Goal: Task Accomplishment & Management: Manage account settings

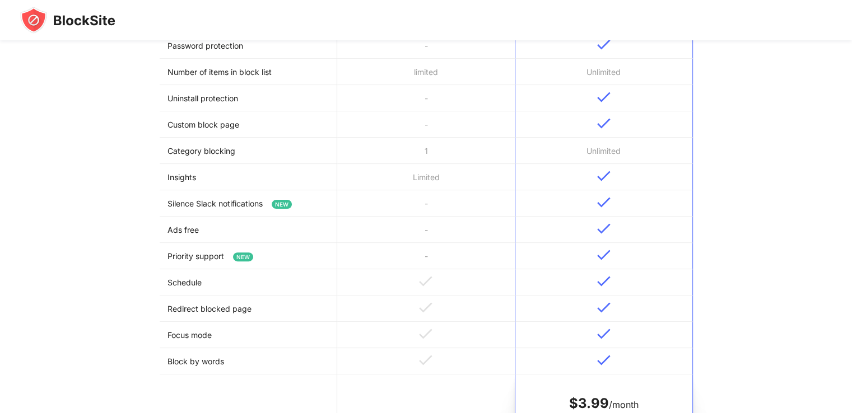
scroll to position [56, 0]
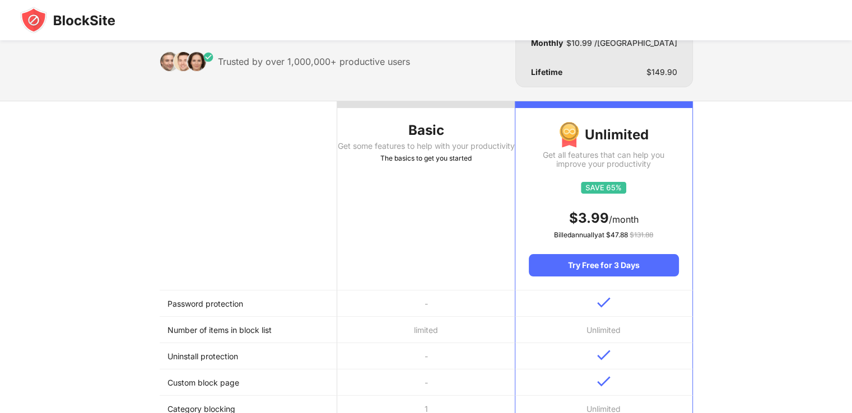
click at [363, 200] on th "Basic Get some features to help with your productivity The basics to get you st…" at bounding box center [426, 195] width 178 height 189
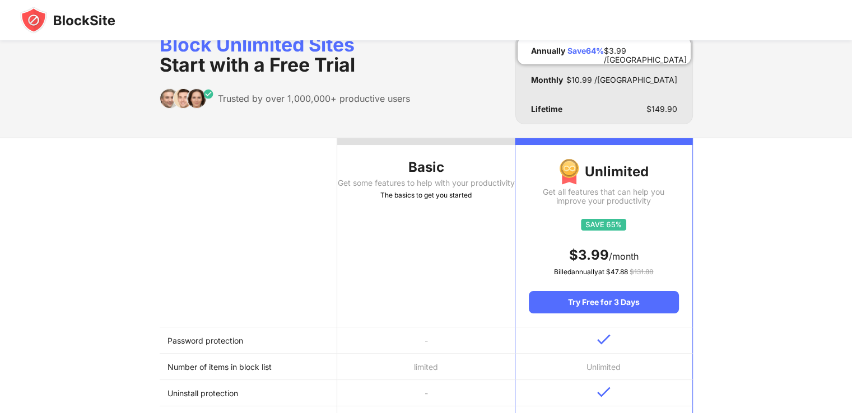
scroll to position [0, 0]
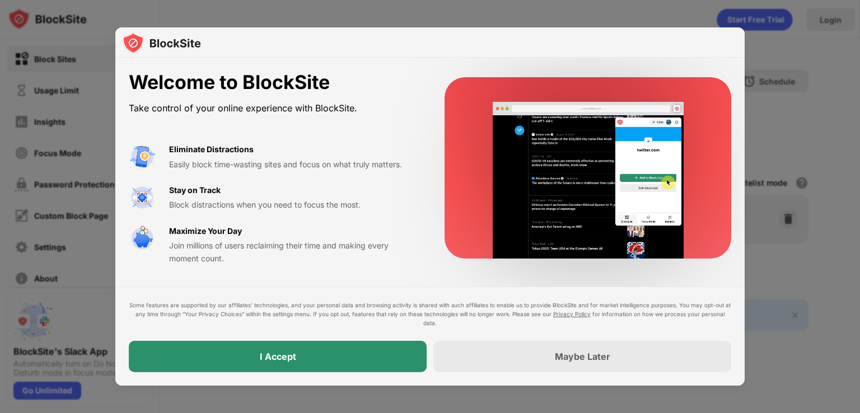
click at [309, 358] on div "I Accept" at bounding box center [278, 356] width 298 height 31
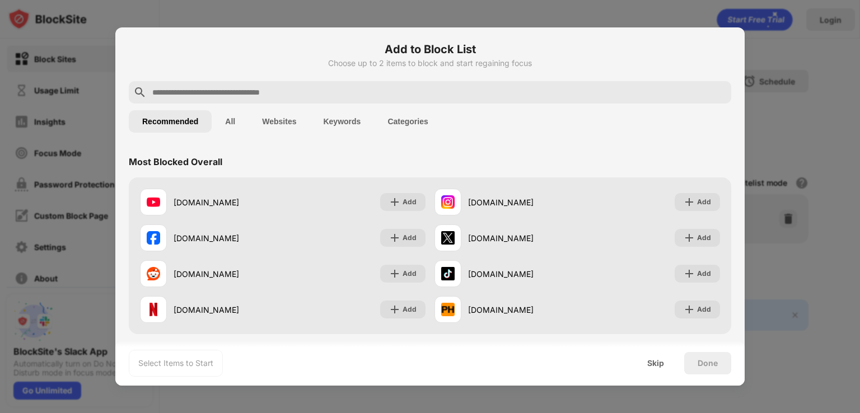
click at [251, 88] on input "text" at bounding box center [439, 92] width 576 height 13
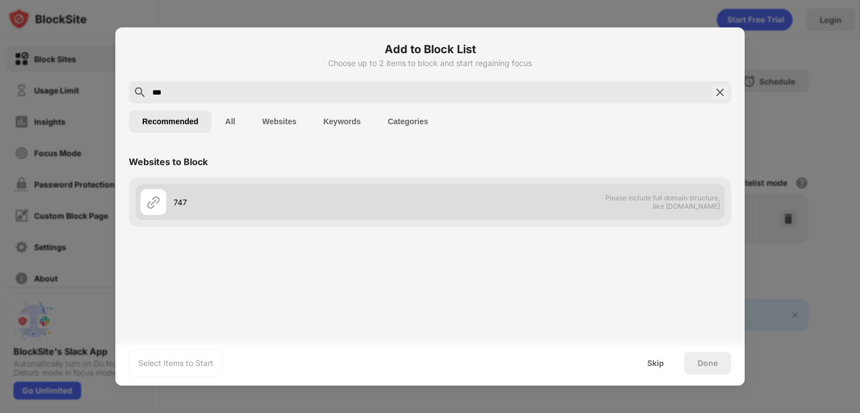
type input "***"
click at [571, 215] on div "747 Please include full domain structure, like [DOMAIN_NAME]" at bounding box center [430, 202] width 589 height 36
click at [447, 201] on div "747 Please include full domain structure, like [DOMAIN_NAME]" at bounding box center [430, 202] width 589 height 36
drag, startPoint x: 447, startPoint y: 201, endPoint x: 316, endPoint y: 203, distance: 131.1
click at [443, 201] on div "747 Please include full domain structure, like [DOMAIN_NAME]" at bounding box center [430, 202] width 589 height 36
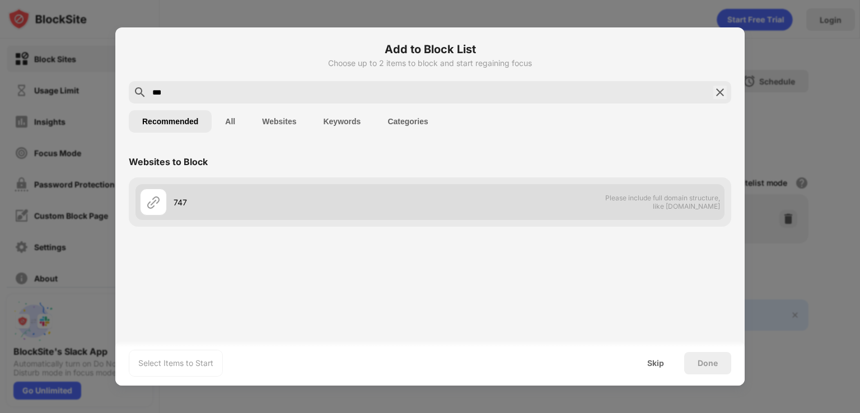
click at [246, 204] on div "747" at bounding box center [302, 203] width 257 height 12
click at [245, 204] on div "747" at bounding box center [302, 203] width 257 height 12
click at [226, 197] on div "747" at bounding box center [302, 203] width 257 height 12
click at [222, 197] on div "747" at bounding box center [302, 203] width 257 height 12
click at [212, 200] on div "747" at bounding box center [302, 203] width 257 height 12
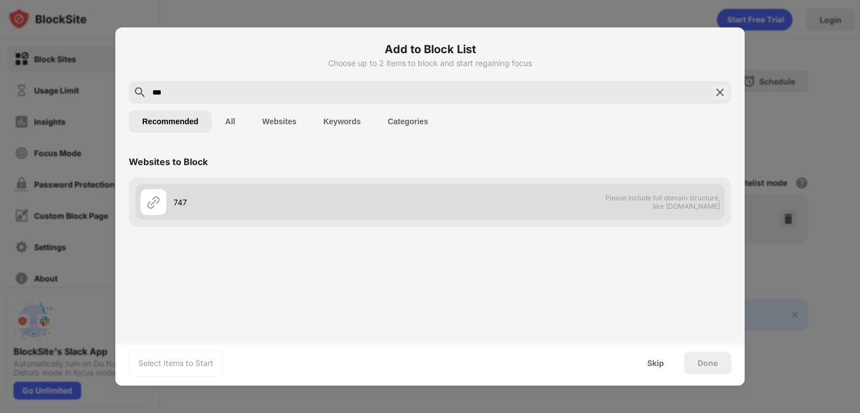
click at [208, 203] on div "747" at bounding box center [302, 203] width 257 height 12
click at [169, 202] on div "747" at bounding box center [285, 202] width 290 height 27
click at [150, 201] on img at bounding box center [153, 201] width 13 height 13
click at [152, 201] on img at bounding box center [153, 201] width 13 height 13
drag, startPoint x: 260, startPoint y: 208, endPoint x: 484, endPoint y: 209, distance: 224.1
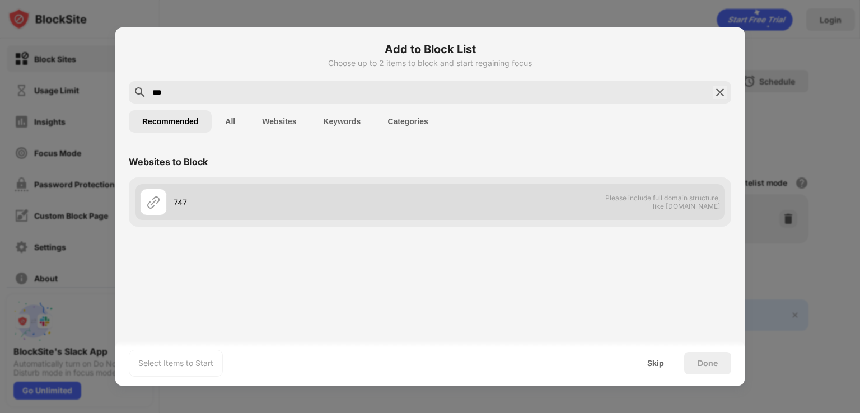
click at [260, 208] on div "747" at bounding box center [285, 202] width 290 height 27
click at [546, 210] on div "747 Please include full domain structure, like [DOMAIN_NAME]" at bounding box center [430, 202] width 589 height 36
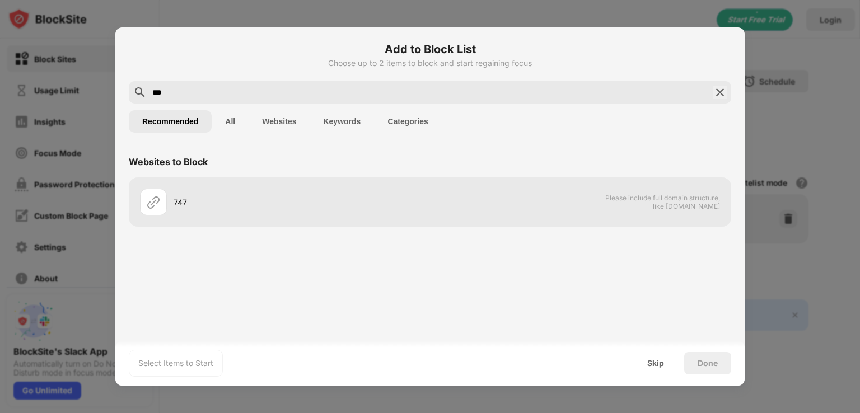
drag, startPoint x: 307, startPoint y: 96, endPoint x: 132, endPoint y: 102, distance: 175.4
click at [132, 104] on div "Add to Block List Choose up to 2 items to block and start regaining focus *** R…" at bounding box center [430, 206] width 630 height 359
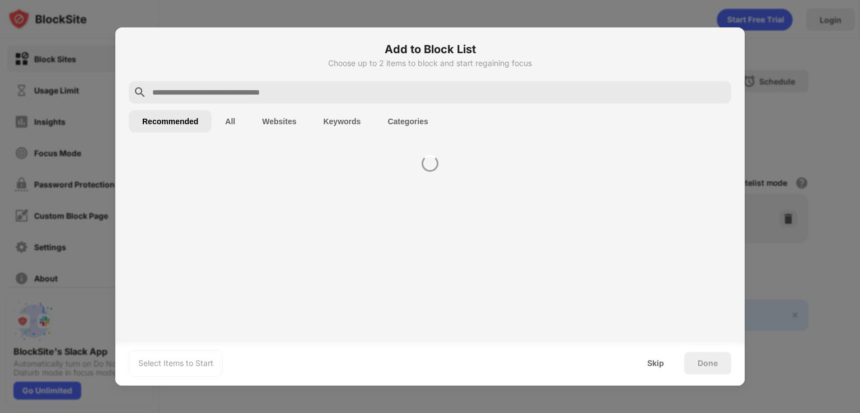
type input "*"
paste input "**********"
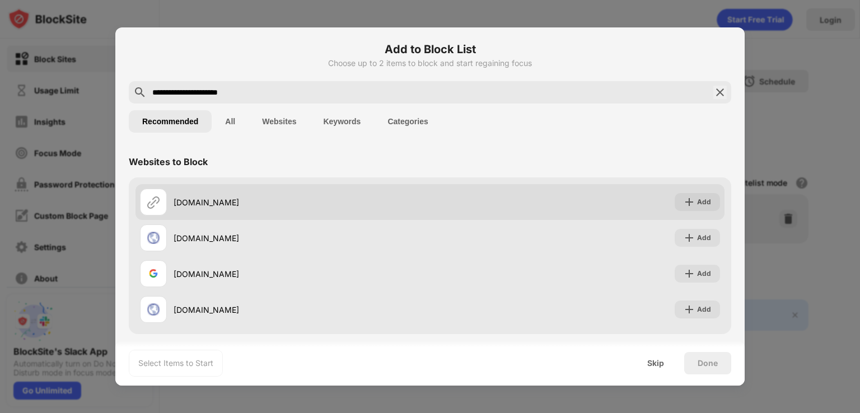
type input "**********"
click at [188, 201] on div "[DOMAIN_NAME]" at bounding box center [302, 203] width 257 height 12
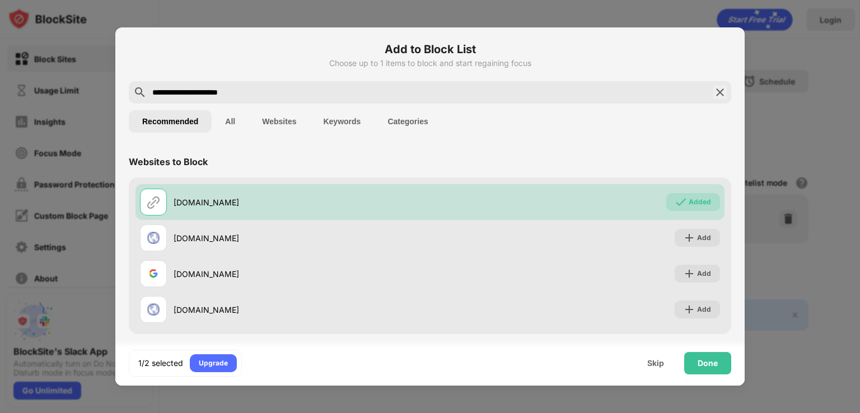
drag, startPoint x: 243, startPoint y: 92, endPoint x: 130, endPoint y: 95, distance: 112.6
click at [130, 95] on div "**********" at bounding box center [430, 92] width 603 height 22
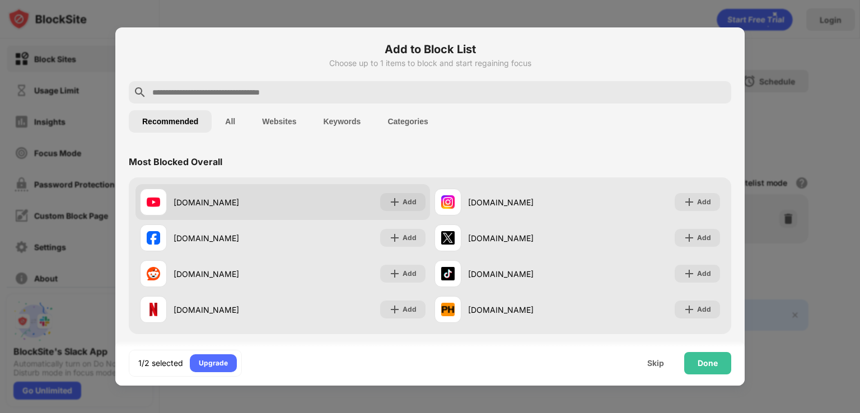
paste input "**********"
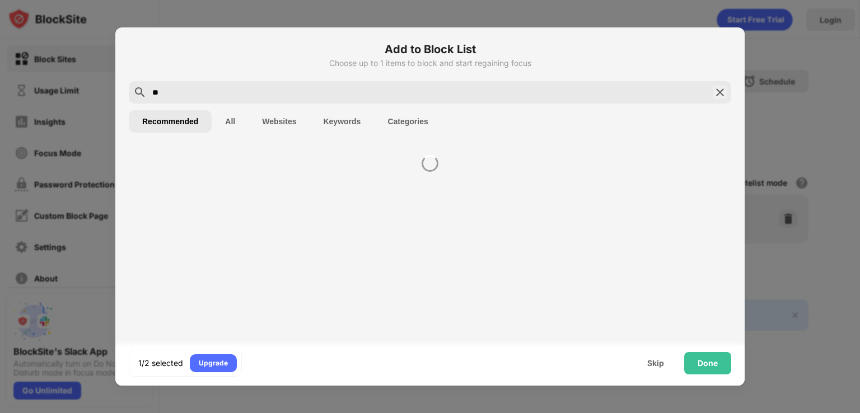
type input "*"
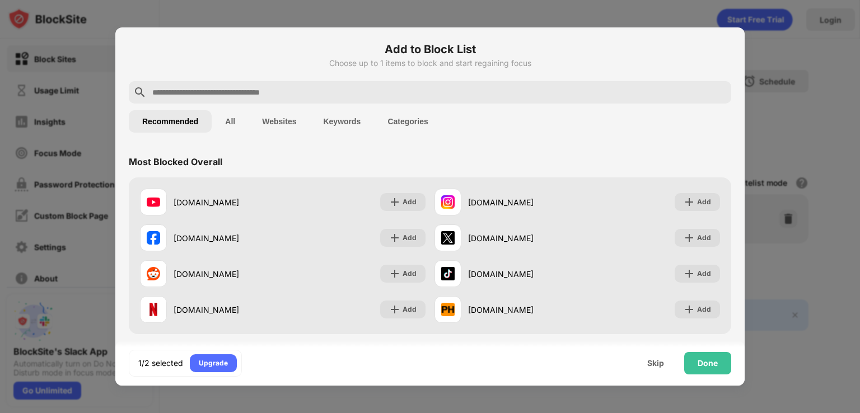
click at [304, 89] on input "text" at bounding box center [439, 92] width 576 height 13
paste input "**********"
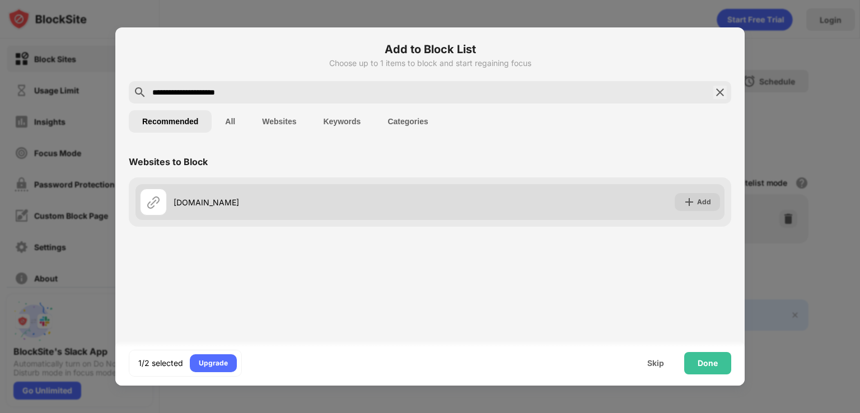
type input "**********"
click at [250, 197] on div "[DOMAIN_NAME]" at bounding box center [302, 203] width 257 height 12
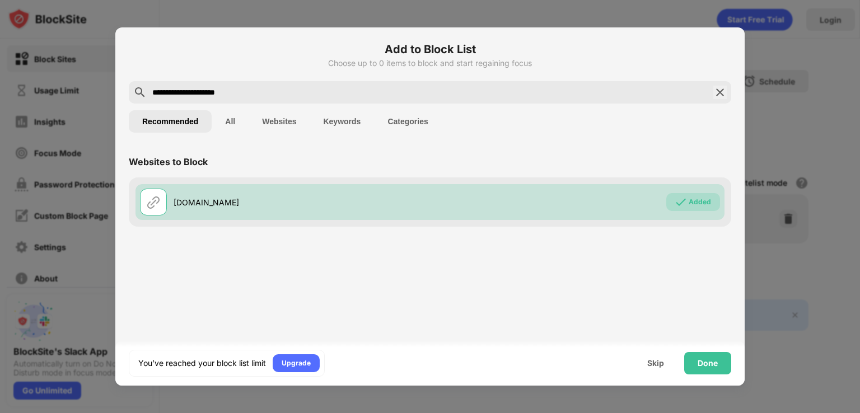
click at [704, 360] on div "Done" at bounding box center [708, 363] width 20 height 9
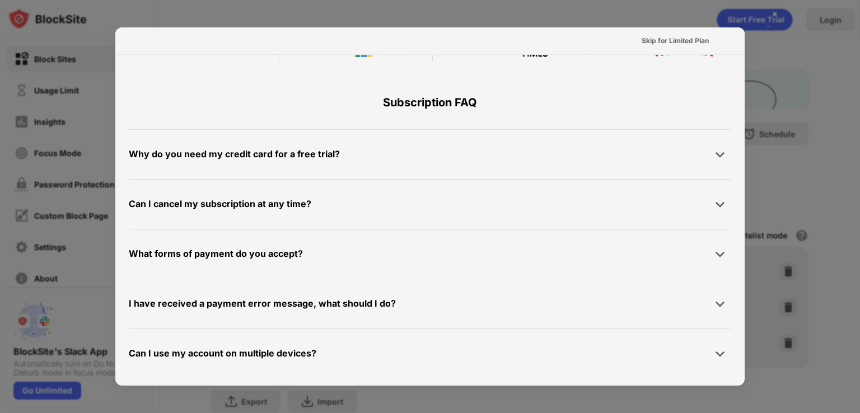
scroll to position [546, 0]
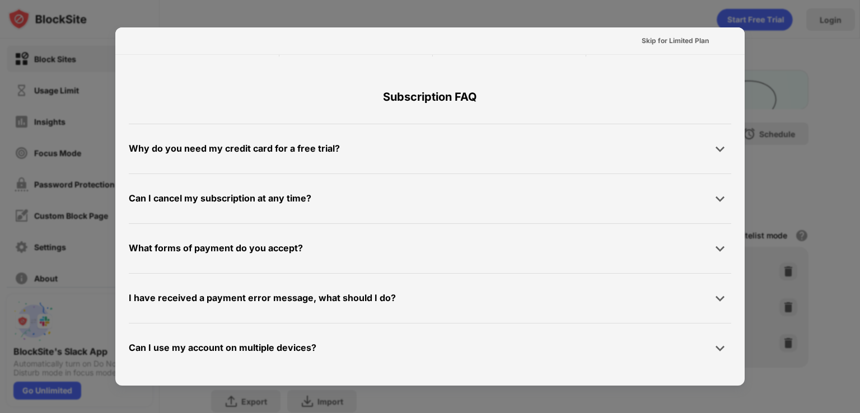
click at [302, 162] on div "Why do you need my credit card for a free trial? We ask for your credit card to…" at bounding box center [430, 149] width 603 height 50
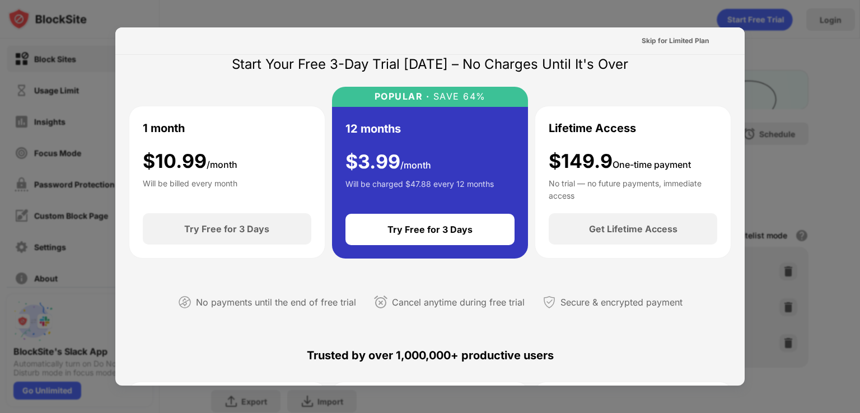
scroll to position [0, 0]
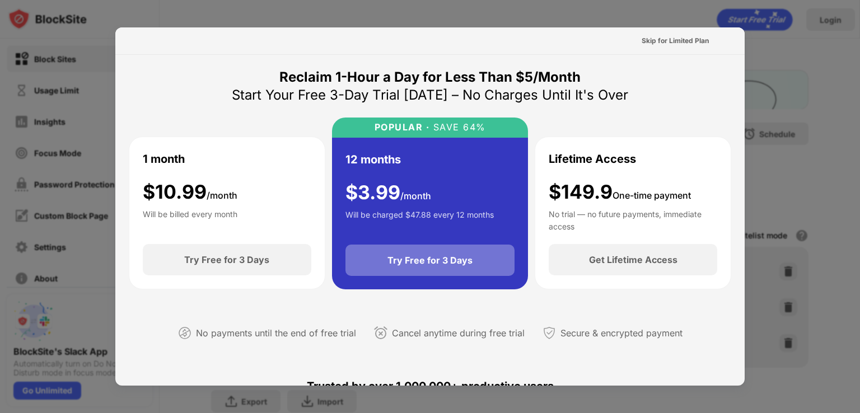
click at [394, 264] on div "Try Free for 3 Days" at bounding box center [430, 260] width 85 height 11
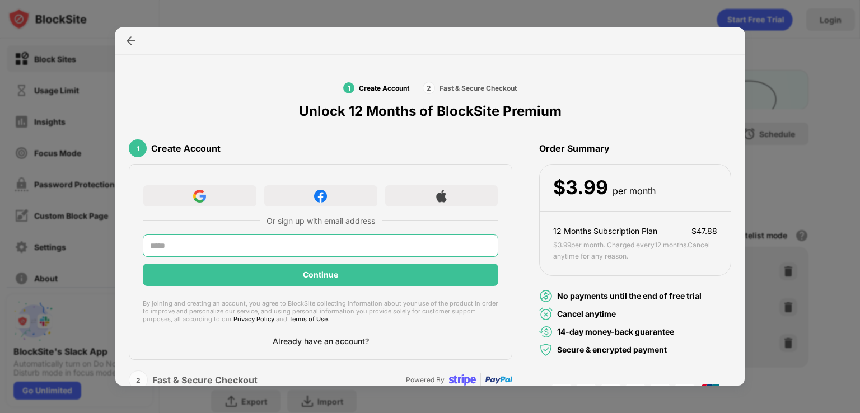
click at [282, 246] on input "text" at bounding box center [321, 246] width 356 height 22
type input "**********"
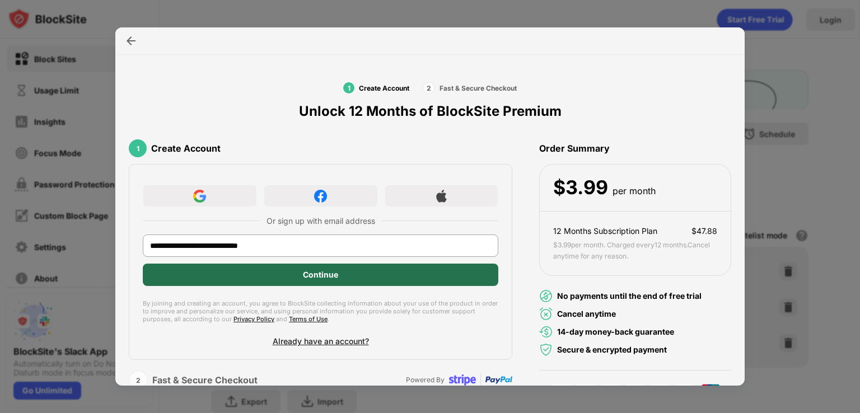
click at [262, 282] on div "Continue" at bounding box center [321, 275] width 356 height 22
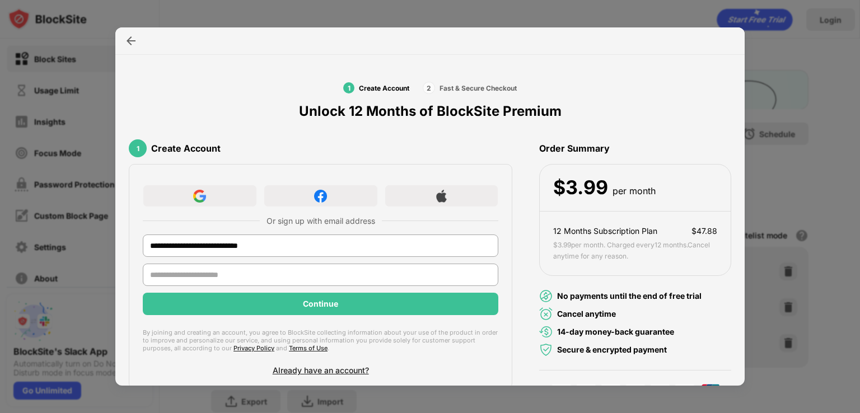
click at [267, 276] on input "text" at bounding box center [321, 275] width 356 height 22
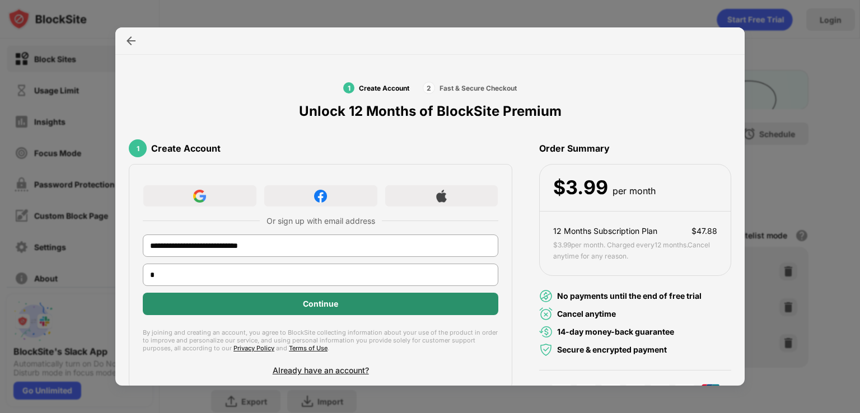
type input "*"
click at [277, 305] on div "Continue" at bounding box center [321, 304] width 356 height 22
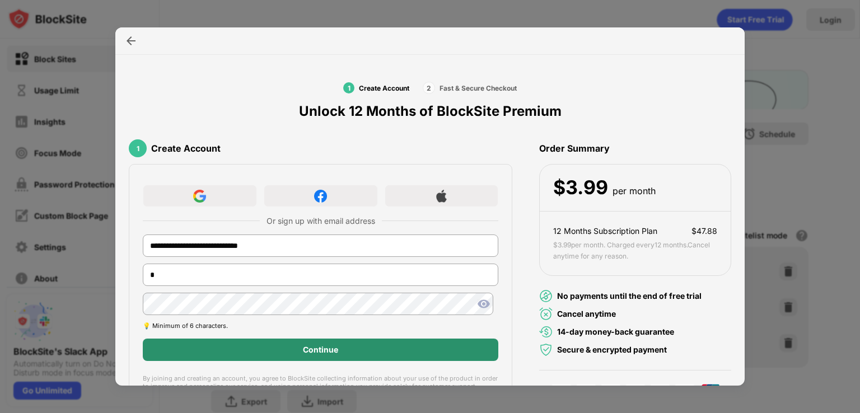
click at [246, 343] on div "Continue" at bounding box center [321, 350] width 356 height 22
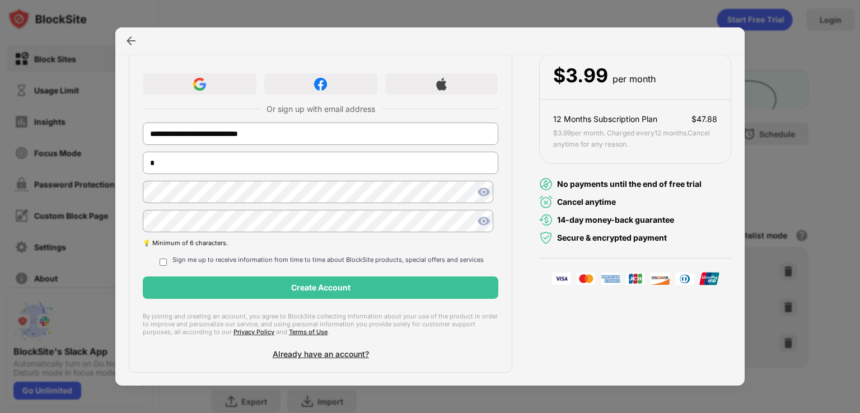
scroll to position [150, 0]
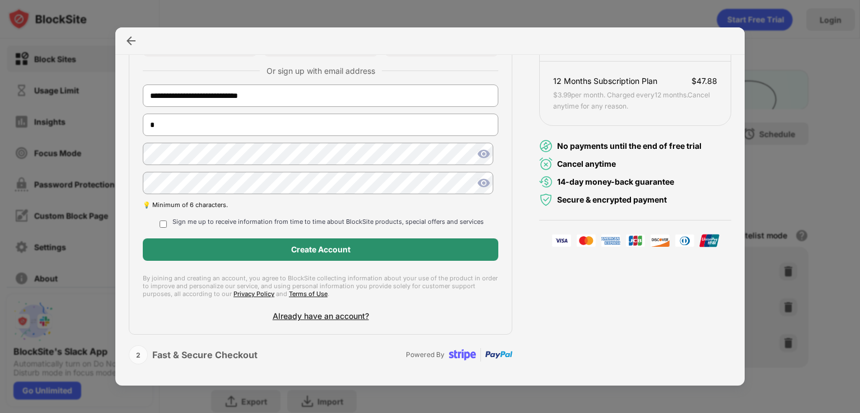
click at [262, 258] on div "Create Account" at bounding box center [321, 250] width 356 height 22
